Goal: Task Accomplishment & Management: Complete application form

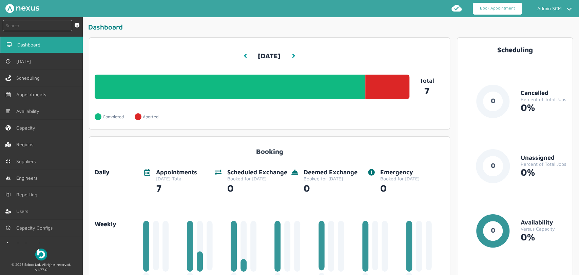
click at [495, 10] on link "Book Appointment" at bounding box center [497, 9] width 49 height 12
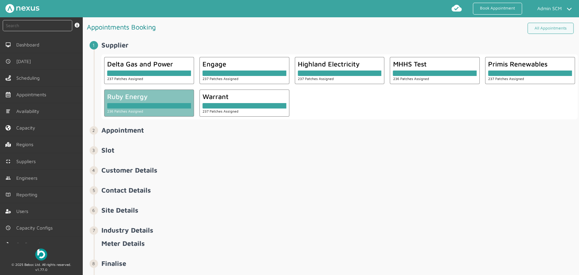
click at [142, 104] on div at bounding box center [149, 105] width 84 height 5
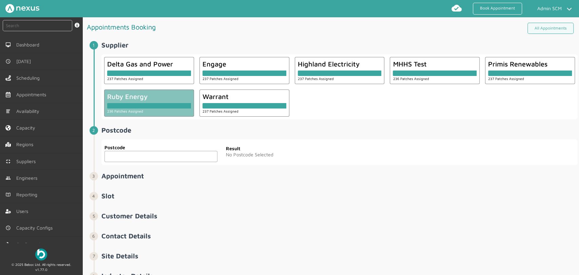
click at [136, 156] on input "text" at bounding box center [160, 156] width 113 height 11
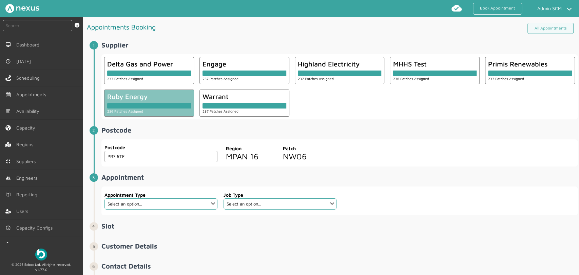
type input "PR7 6TE"
click at [136, 205] on select "Select an option... Additional Work Check Meter Electric Vehicle Emergency Exch…" at bounding box center [160, 203] width 113 height 11
select select "7: 6422ec7fcd44966678f35e74"
click at [104, 198] on select "Select an option... Additional Work Check Meter Electric Vehicle Emergency Exch…" at bounding box center [160, 203] width 113 height 11
click at [272, 204] on select "Select an option... Communication Device Exchange De-Energise Energise Meter Ex…" at bounding box center [280, 203] width 113 height 11
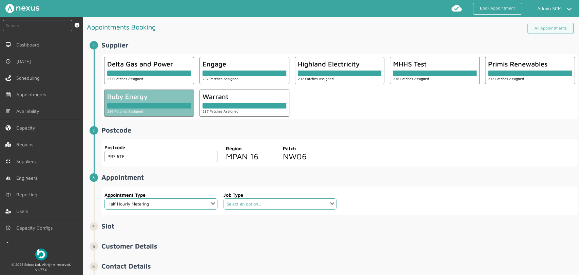
select select "2: 6422ea10cd44966678f35e6e"
click at [224, 198] on select "Select an option... Communication Device Exchange De-Energise Energise Meter Ex…" at bounding box center [280, 203] width 113 height 11
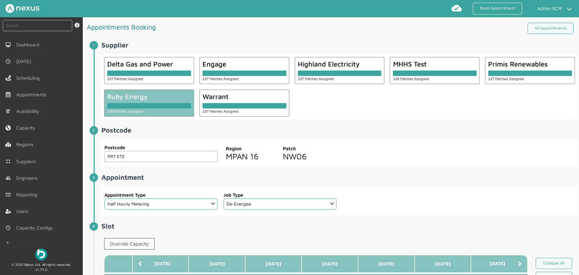
click at [408, 152] on div "Postcode PR7 6TE Postcode Region MPAN 16 Patch NW06" at bounding box center [339, 152] width 476 height 27
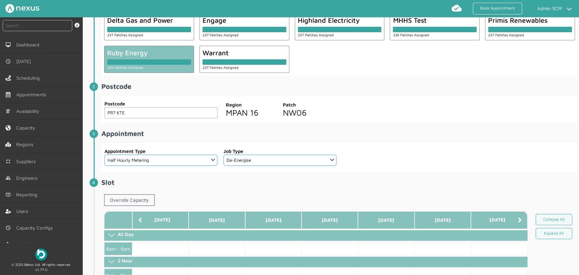
scroll to position [113, 0]
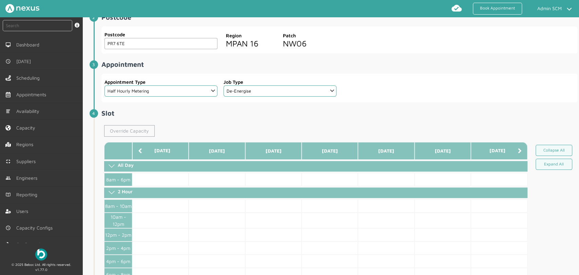
click at [122, 128] on link "Override Capacity" at bounding box center [129, 131] width 51 height 12
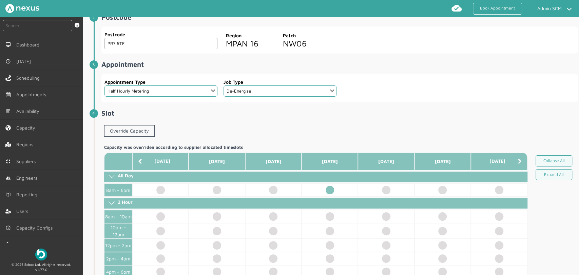
click at [332, 190] on td at bounding box center [330, 190] width 56 height 13
click at [352, 124] on div "Override Capacity" at bounding box center [339, 132] width 476 height 20
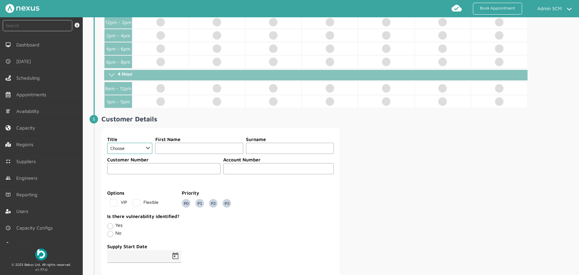
scroll to position [377, 0]
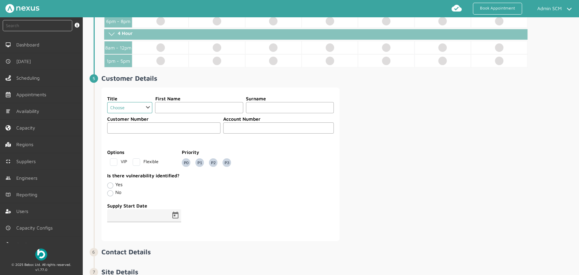
click at [150, 108] on select "Choose Dr Mr Mrs Miss Ms Mx Sir Lady" at bounding box center [129, 107] width 45 height 11
select select "2: Mr"
click at [107, 102] on select "Choose Dr Mr Mrs Miss Ms Mx Sir Lady" at bounding box center [129, 107] width 45 height 11
click at [174, 105] on input "text" at bounding box center [199, 107] width 88 height 11
type input "Customer"
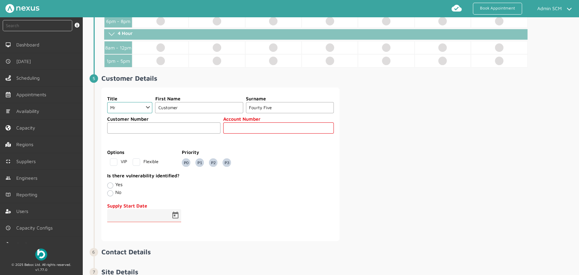
type input "Fourty Five"
click at [430, 115] on div "Title Choose Dr Mr Mrs Miss Ms Mx Sir Lady First Name Customer Surname Fourty F…" at bounding box center [339, 165] width 476 height 154
click at [274, 131] on input "text" at bounding box center [278, 127] width 111 height 11
type input "789456"
click at [173, 216] on span "Open calendar" at bounding box center [175, 216] width 16 height 16
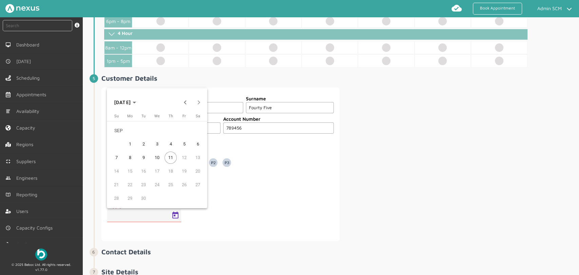
click at [131, 145] on span "1" at bounding box center [130, 144] width 12 height 12
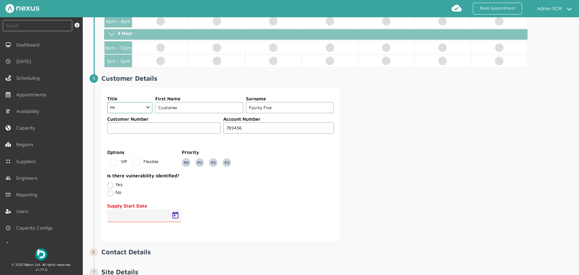
type input "01/09/2025"
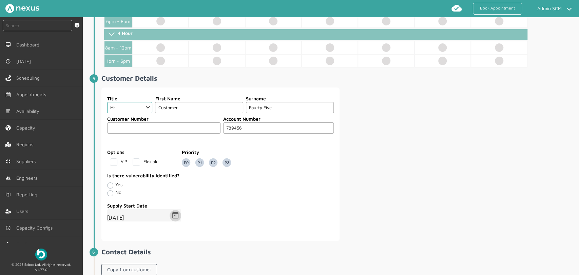
click at [220, 197] on fieldset "Is there vulnerability identified? Yes No" at bounding box center [220, 185] width 227 height 31
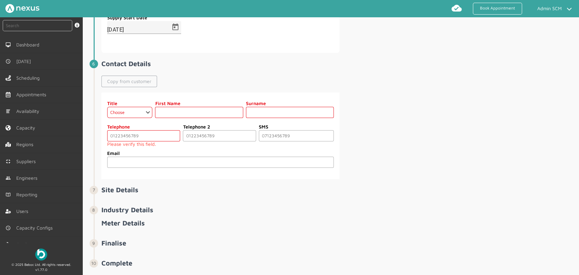
click at [113, 77] on link "Copy from customer" at bounding box center [129, 82] width 56 height 12
select select "2: Mr"
type input "Customer"
type input "Fourty Five"
click at [113, 137] on input "tel" at bounding box center [143, 135] width 73 height 11
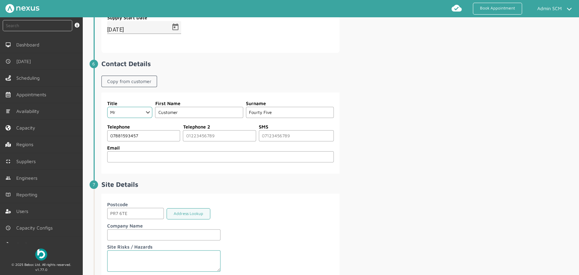
type input "07881593457"
click at [399, 176] on li "Contact Details Copy from customer Title Choose Dr Mr Mrs Miss Ms Mx Sir Lady F…" at bounding box center [336, 120] width 484 height 121
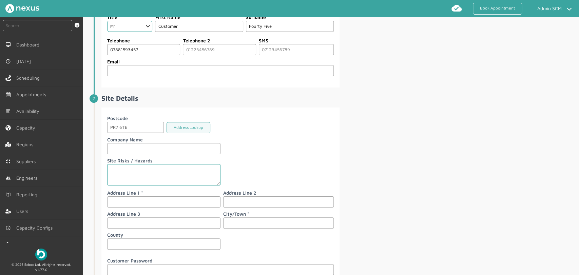
scroll to position [678, 0]
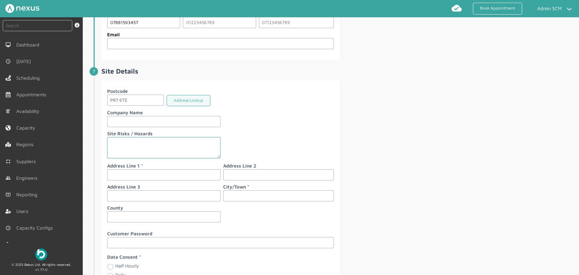
click at [139, 177] on input "text" at bounding box center [163, 174] width 113 height 11
type input "45 Customer Road"
click at [271, 192] on input "text" at bounding box center [278, 195] width 111 height 11
type input "Preston"
click at [373, 183] on div "Postcode PR7 6TE Address Lookup Company Name Site Risks / Hazards Address Line …" at bounding box center [339, 194] width 476 height 228
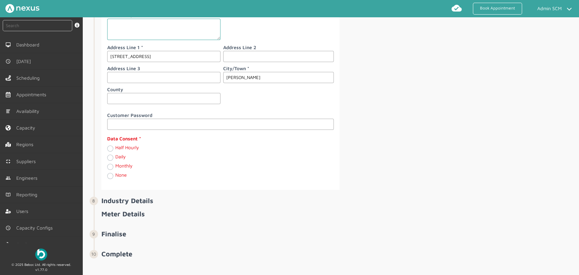
scroll to position [800, 0]
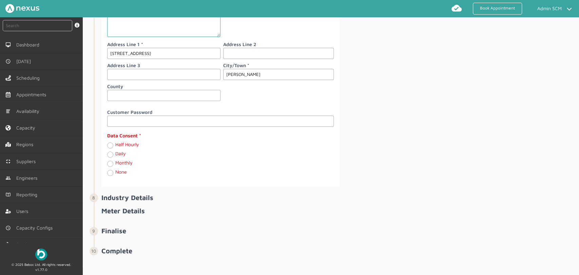
click at [115, 153] on label "Daily" at bounding box center [120, 154] width 11 height 6
click at [112, 153] on input "Daily" at bounding box center [109, 154] width 5 height 7
radio input "true"
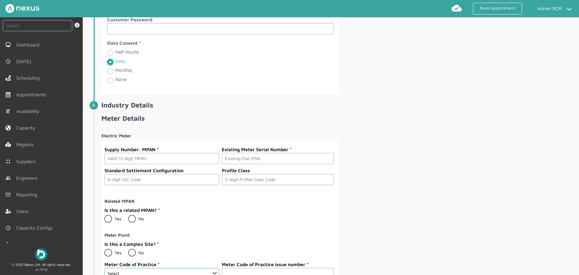
scroll to position [980, 0]
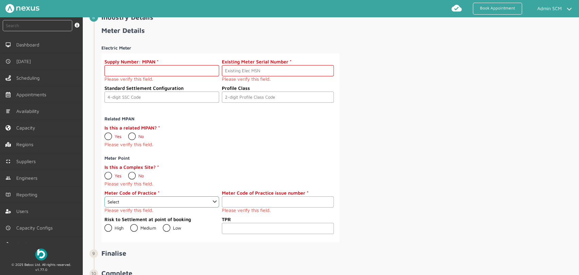
click at [116, 69] on input "text" at bounding box center [161, 70] width 115 height 11
paste input "2302000000021"
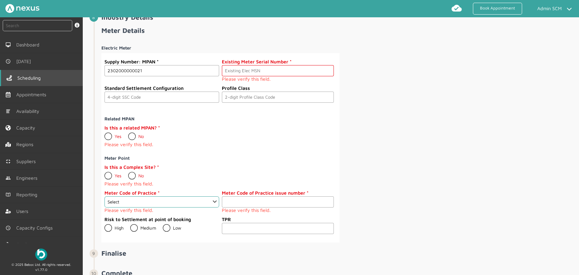
type input "2302000000021"
click at [279, 70] on input "text" at bounding box center [278, 70] width 112 height 11
paste input "M000000045"
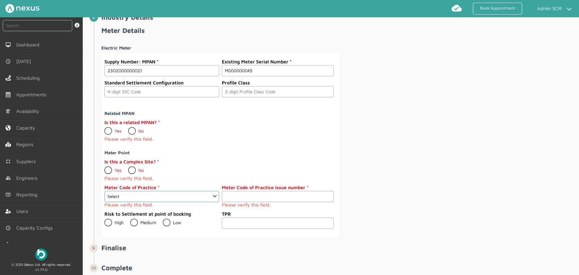
type input "M000000045"
click at [188, 90] on input "text" at bounding box center [161, 91] width 115 height 11
type input "0393"
click at [261, 92] on input "text" at bounding box center [278, 91] width 112 height 11
type input "01"
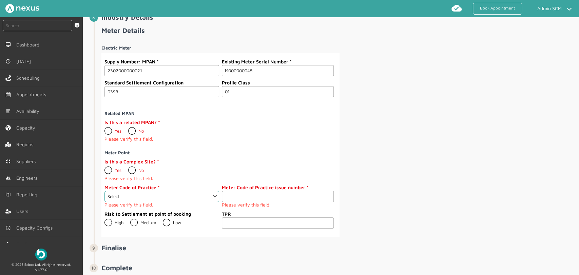
click at [133, 129] on label "No" at bounding box center [136, 130] width 16 height 5
click at [128, 129] on input "No" at bounding box center [128, 128] width 0 height 0
radio input "true"
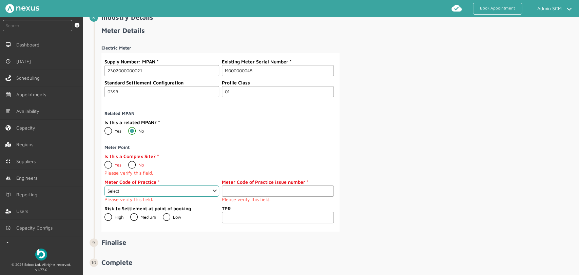
click at [133, 164] on label "No" at bounding box center [136, 164] width 16 height 5
click at [128, 162] on input "No" at bounding box center [128, 162] width 0 height 0
radio input "true"
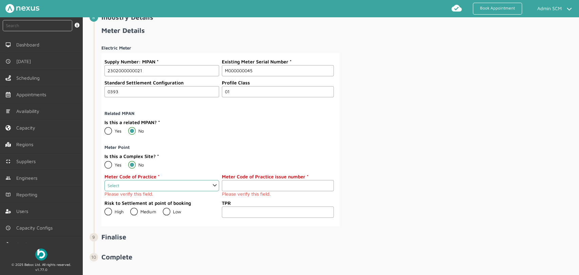
drag, startPoint x: 212, startPoint y: 183, endPoint x: 208, endPoint y: 183, distance: 4.1
click at [212, 183] on select "Select 1 2 3 4 5 6 7 8 9 10 11" at bounding box center [161, 185] width 115 height 11
select select "2: 2"
click at [104, 180] on select "Select 1 2 3 4 5 6 7 8 9 10 11" at bounding box center [161, 185] width 115 height 11
click at [327, 180] on input "1" at bounding box center [278, 185] width 112 height 11
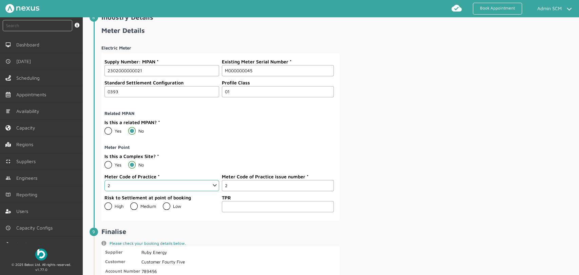
click at [327, 180] on input "2" at bounding box center [278, 185] width 112 height 11
click at [327, 180] on input "3" at bounding box center [278, 185] width 112 height 11
click at [327, 180] on input "4" at bounding box center [278, 185] width 112 height 11
click at [327, 180] on input "5" at bounding box center [278, 185] width 112 height 11
type input "6"
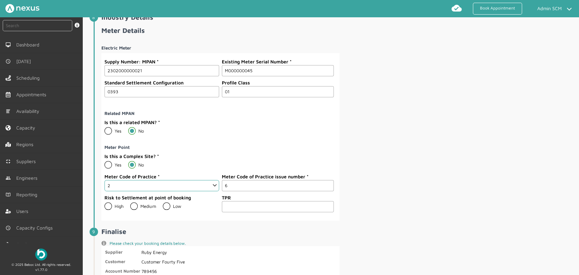
click at [327, 180] on input "6" at bounding box center [278, 185] width 112 height 11
click at [367, 170] on div "Electric Meter Supply Number: MPAN 2302000000021 Existing Meter Serial Number M…" at bounding box center [339, 130] width 476 height 181
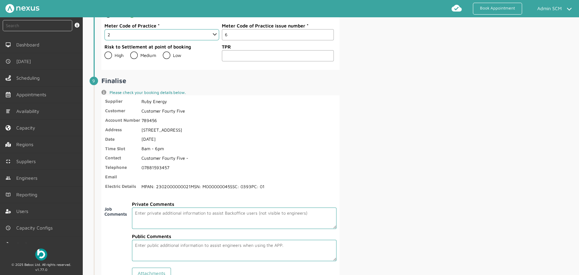
scroll to position [1200, 0]
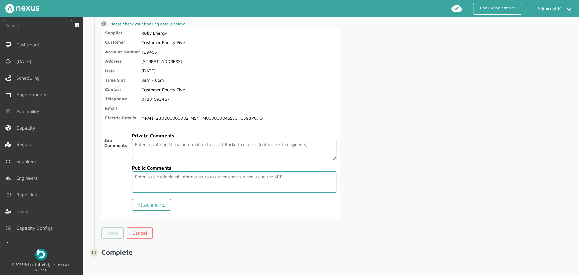
click at [114, 229] on link "Book" at bounding box center [112, 233] width 22 height 12
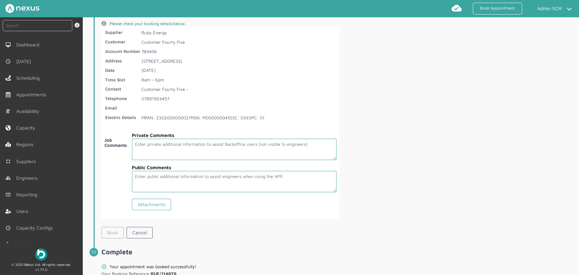
scroll to position [1232, 0]
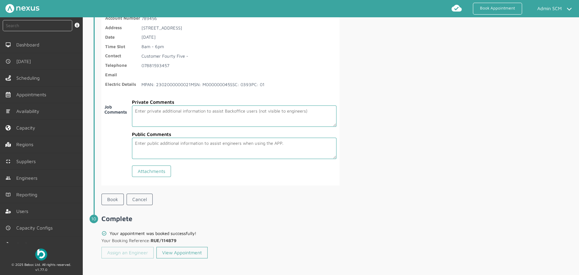
click at [128, 254] on link "Assign an Engineer" at bounding box center [127, 253] width 52 height 12
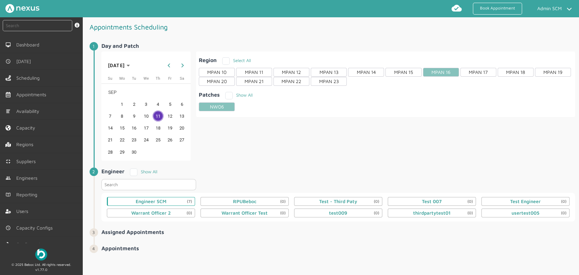
click at [151, 199] on div "Engineer SCM (7)" at bounding box center [151, 201] width 31 height 5
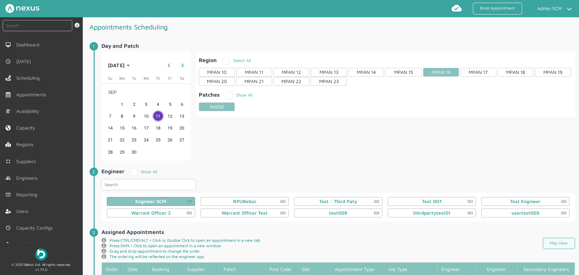
scroll to position [226, 0]
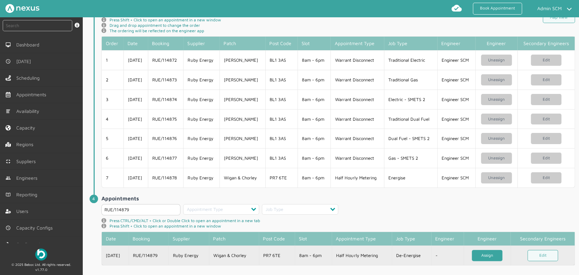
click at [478, 254] on link "Assign" at bounding box center [487, 255] width 31 height 11
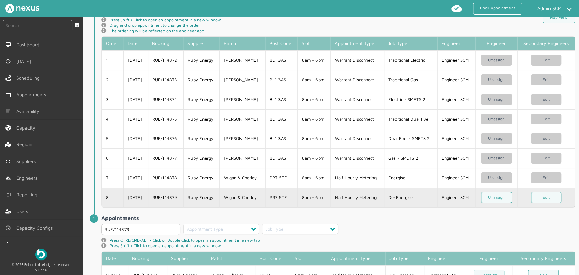
click at [264, 194] on td "Wigan & Chorley" at bounding box center [242, 198] width 46 height 20
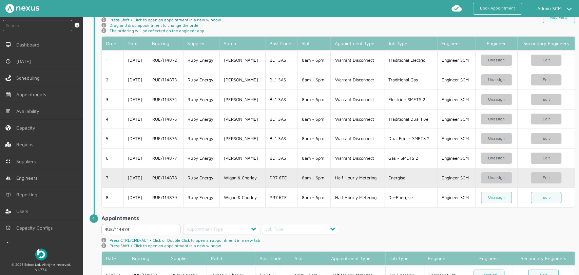
click at [223, 177] on td "Wigan & Chorley" at bounding box center [242, 178] width 46 height 20
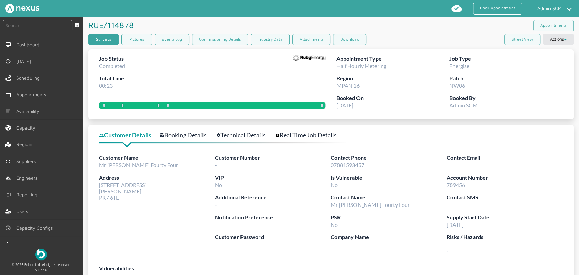
click at [103, 42] on link "Surveys" at bounding box center [103, 39] width 31 height 11
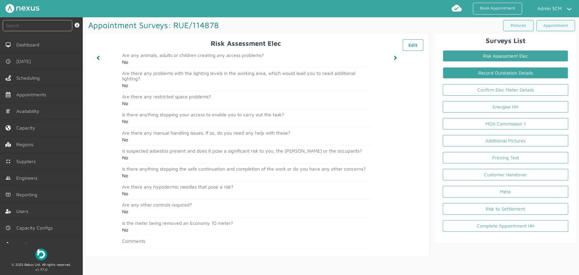
click at [508, 75] on link "Record Outstation Details" at bounding box center [506, 73] width 126 height 12
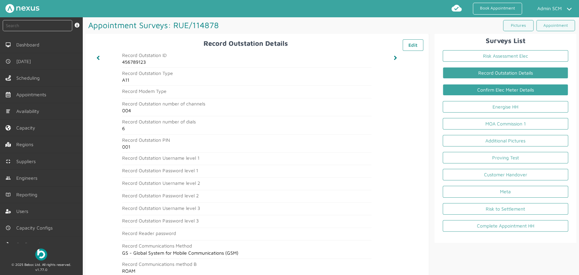
click at [478, 92] on link "Confirm Elec Meter Details" at bounding box center [506, 90] width 126 height 12
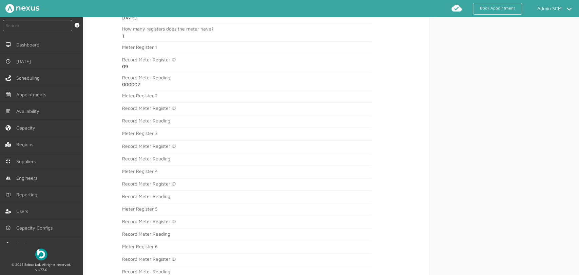
scroll to position [226, 0]
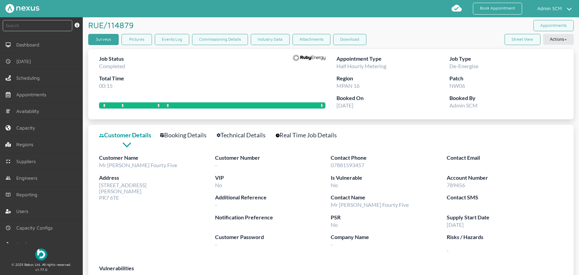
click at [104, 40] on link "Surveys" at bounding box center [103, 39] width 31 height 11
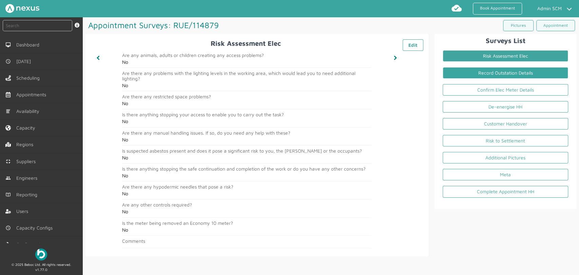
click at [508, 78] on link "Record Outstation Details" at bounding box center [506, 73] width 126 height 12
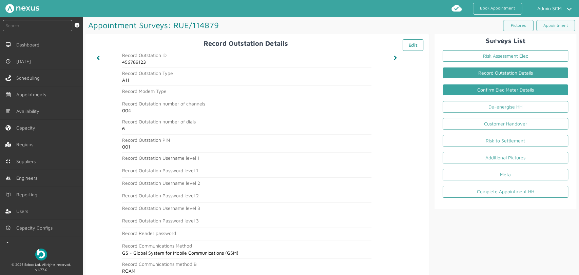
click at [484, 92] on link "Confirm Elec Meter Details" at bounding box center [506, 90] width 126 height 12
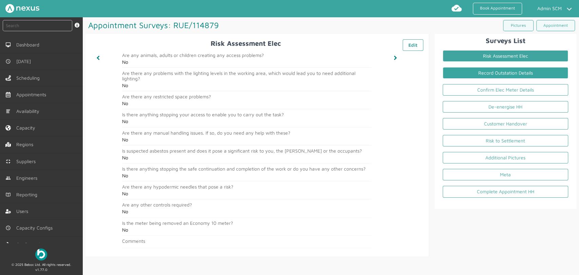
click at [520, 73] on link "Record Outstation Details" at bounding box center [506, 73] width 126 height 12
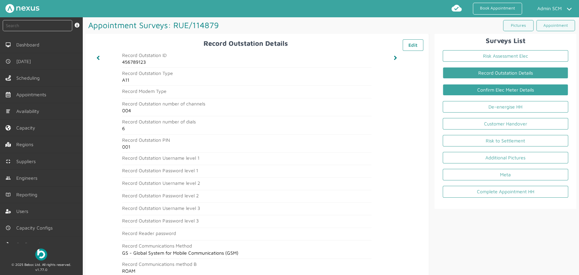
click at [493, 87] on link "Confirm Elec Meter Details" at bounding box center [506, 90] width 126 height 12
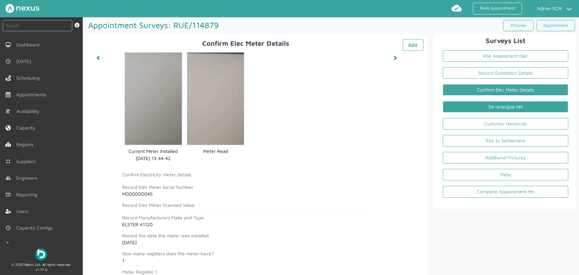
click at [514, 108] on link "De-energise HH" at bounding box center [506, 107] width 126 height 12
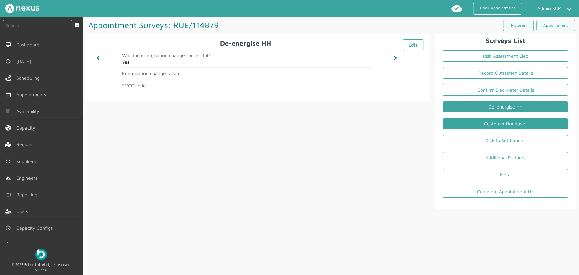
click at [478, 122] on link "Customer Handover" at bounding box center [506, 124] width 126 height 12
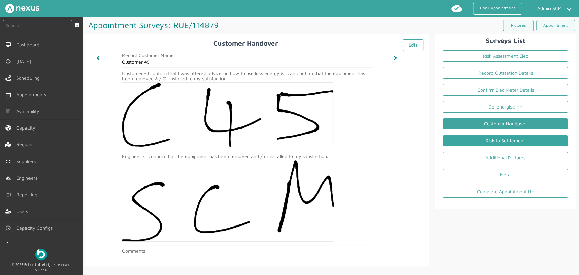
click at [477, 136] on link "Risk to Settlement" at bounding box center [506, 141] width 126 height 12
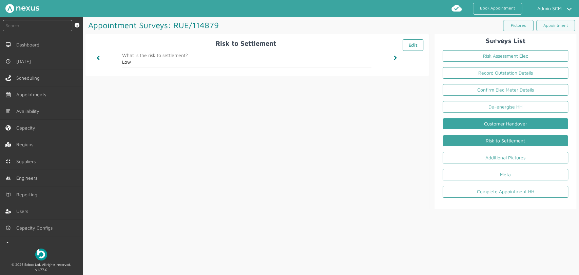
click at [482, 119] on link "Customer Handover" at bounding box center [506, 124] width 126 height 12
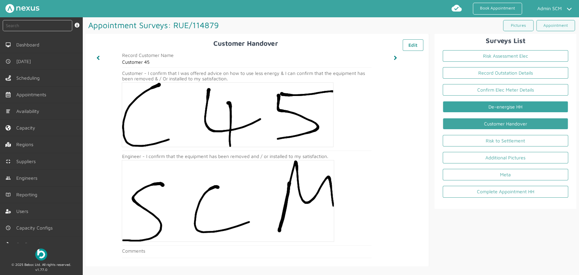
click at [482, 107] on link "De-energise HH" at bounding box center [506, 107] width 126 height 12
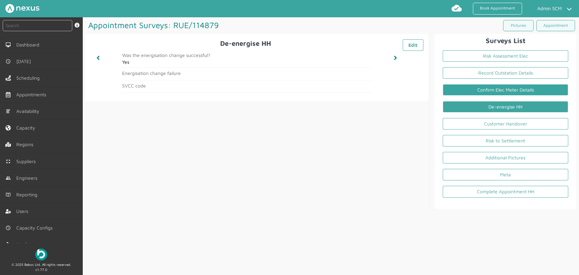
click at [482, 89] on link "Confirm Elec Meter Details" at bounding box center [506, 90] width 126 height 12
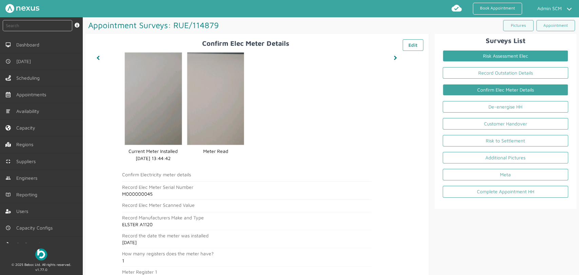
click at [482, 55] on link "Risk Assessment Elec" at bounding box center [506, 56] width 126 height 12
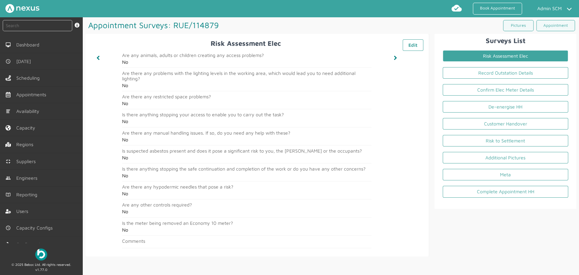
click at [328, 34] on div "Risk Assessment Elec ️️️ Edit Are any animals, adults or children creating any …" at bounding box center [256, 145] width 343 height 223
click at [437, 41] on h2 "Surveys List" at bounding box center [505, 41] width 136 height 8
click at [462, 73] on link "Record Outstation Details" at bounding box center [506, 73] width 126 height 12
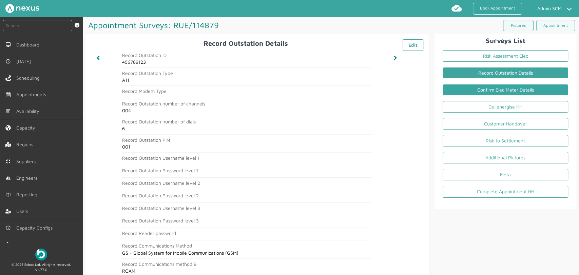
click at [462, 87] on link "Confirm Elec Meter Details" at bounding box center [506, 90] width 126 height 12
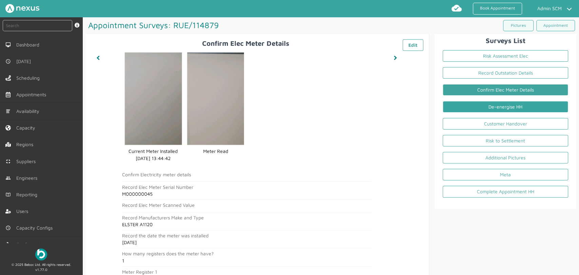
click at [462, 107] on link "De-energise HH" at bounding box center [506, 107] width 126 height 12
click at [477, 105] on link "De-energise HH" at bounding box center [506, 107] width 126 height 12
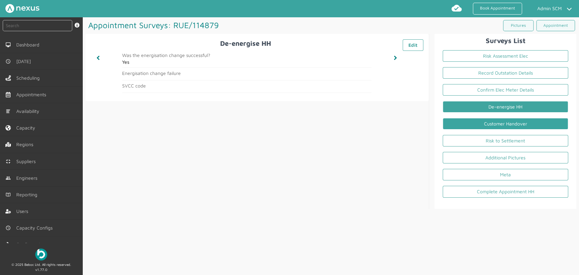
click at [472, 120] on link "Customer Handover" at bounding box center [506, 124] width 126 height 12
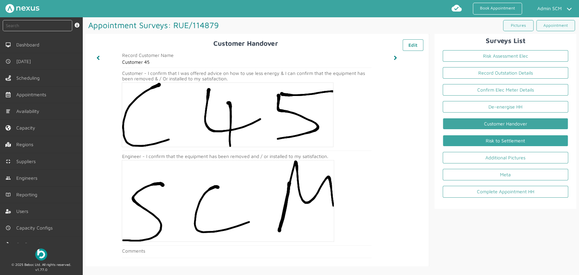
click at [470, 139] on link "Risk to Settlement" at bounding box center [506, 141] width 126 height 12
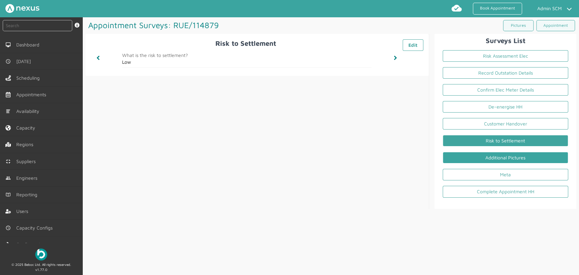
click at [468, 161] on link "Additional Pictures" at bounding box center [506, 158] width 126 height 12
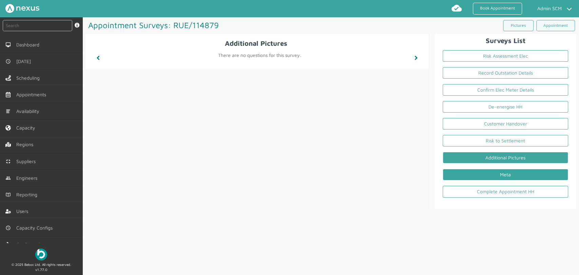
click at [468, 175] on link "Meta" at bounding box center [506, 175] width 126 height 12
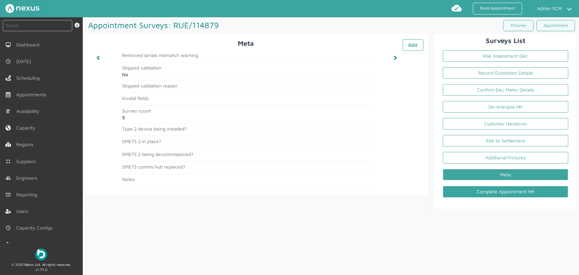
click at [469, 187] on link "Complete Appointment HH" at bounding box center [506, 192] width 126 height 12
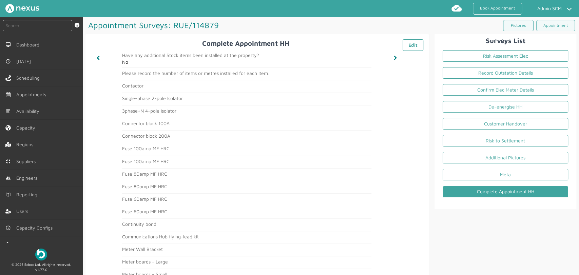
click at [434, 32] on div "Appointment Surveys: RUE/114879 ️️️ Pictures Appointment" at bounding box center [330, 25] width 491 height 17
click at [557, 26] on link "Appointment" at bounding box center [555, 25] width 39 height 11
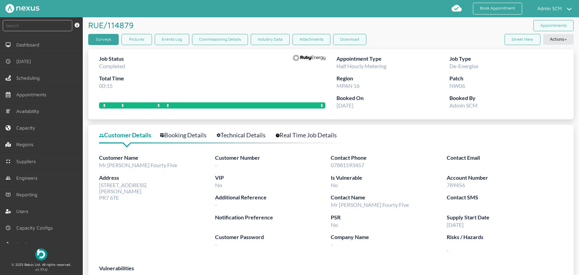
click at [95, 38] on link "Surveys" at bounding box center [103, 39] width 31 height 11
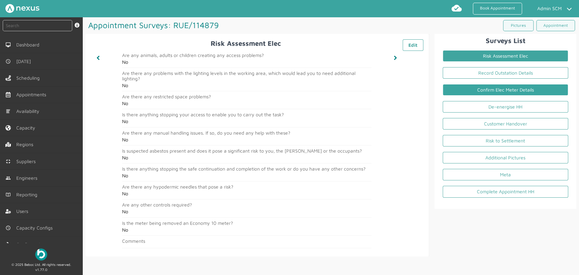
click at [506, 89] on link "Confirm Elec Meter Details" at bounding box center [506, 90] width 126 height 12
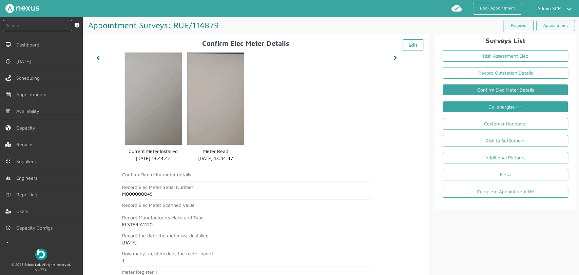
click at [472, 102] on link "De-energise HH" at bounding box center [506, 107] width 126 height 12
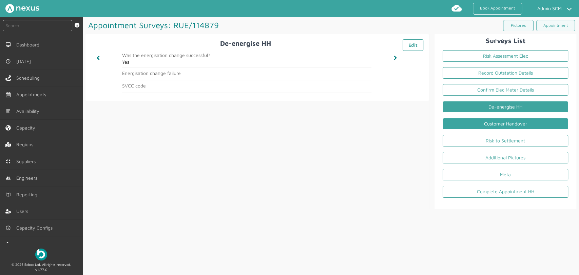
click at [472, 126] on link "Customer Handover" at bounding box center [506, 124] width 126 height 12
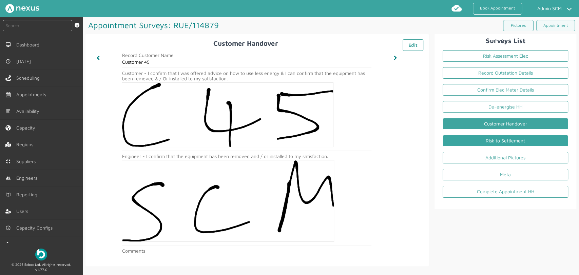
click at [470, 142] on link "Risk to Settlement" at bounding box center [506, 141] width 126 height 12
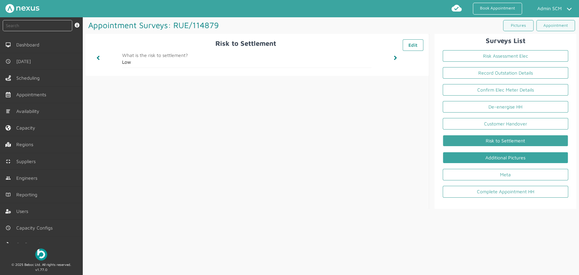
click at [470, 157] on link "Additional Pictures" at bounding box center [506, 158] width 126 height 12
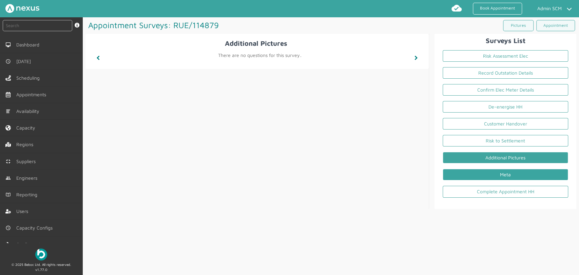
click at [471, 173] on link "Meta" at bounding box center [506, 175] width 126 height 12
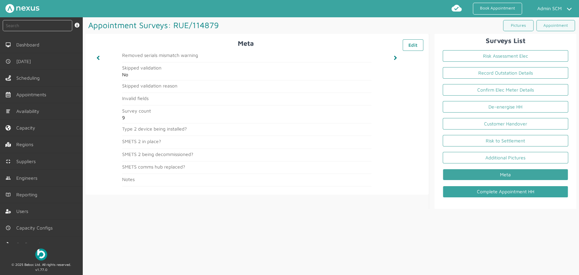
click at [469, 192] on link "Complete Appointment HH" at bounding box center [506, 192] width 126 height 12
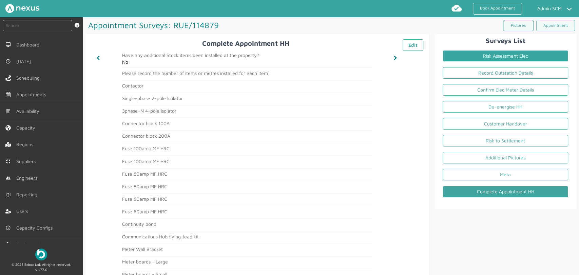
click at [475, 55] on link "Risk Assessment Elec" at bounding box center [506, 56] width 126 height 12
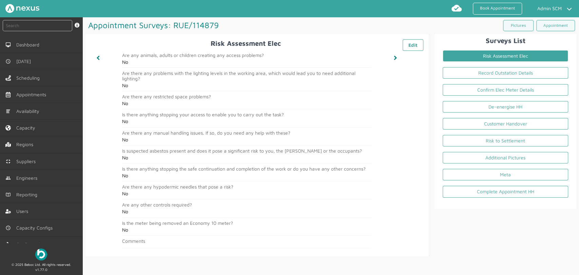
click at [435, 22] on div "Appointment Surveys: RUE/114879 ️️️ Pictures Appointment" at bounding box center [330, 25] width 491 height 17
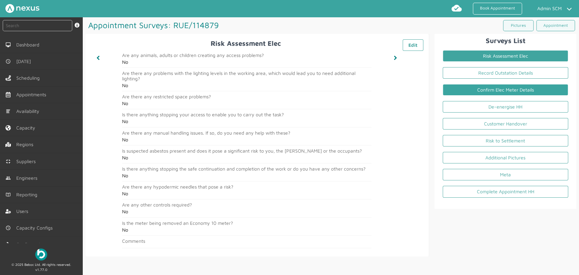
click at [528, 91] on link "Confirm Elec Meter Details" at bounding box center [506, 90] width 126 height 12
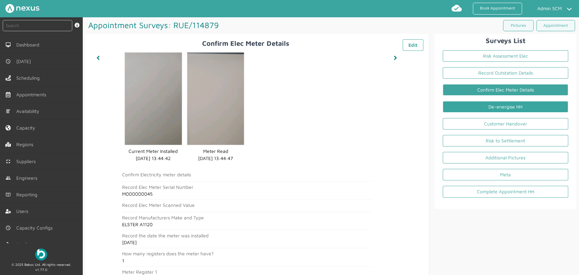
click at [476, 107] on link "De-energise HH" at bounding box center [506, 107] width 126 height 12
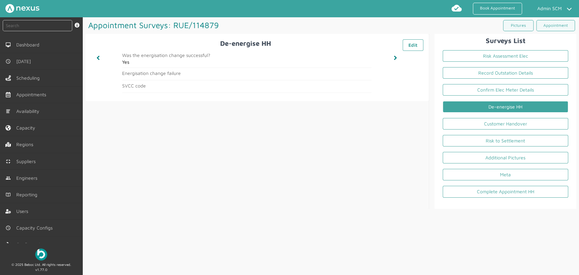
click at [480, 230] on div "Appointment Surveys: RUE/114879 ️️️ Pictures Appointment De-energise HH ️️️ Edi…" at bounding box center [331, 146] width 496 height 258
click at [465, 123] on link "Customer Handover" at bounding box center [506, 124] width 126 height 12
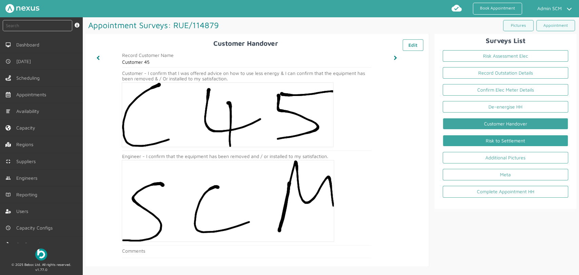
click at [513, 141] on link "Risk to Settlement" at bounding box center [506, 141] width 126 height 12
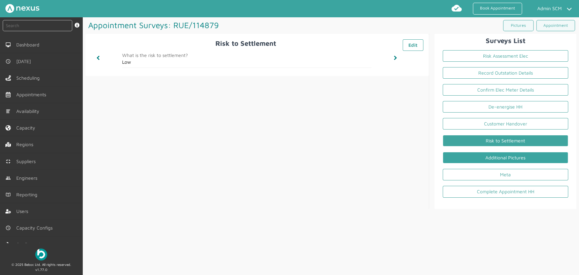
click at [491, 153] on link "Additional Pictures" at bounding box center [506, 158] width 126 height 12
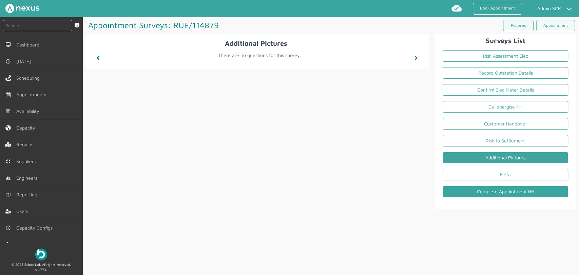
click at [514, 191] on link "Complete Appointment HH" at bounding box center [506, 192] width 126 height 12
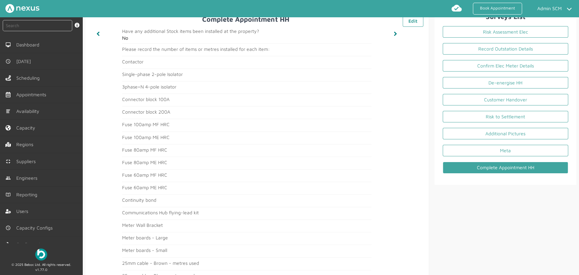
scroll to position [98, 0]
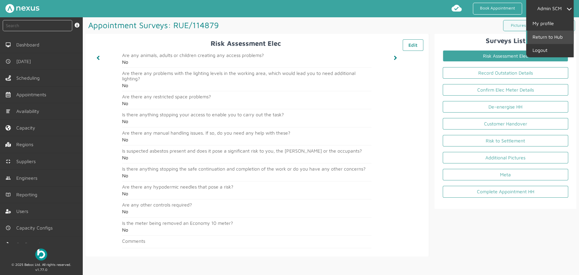
click at [558, 35] on link "Return to Hub" at bounding box center [550, 37] width 46 height 13
